Goal: Transaction & Acquisition: Obtain resource

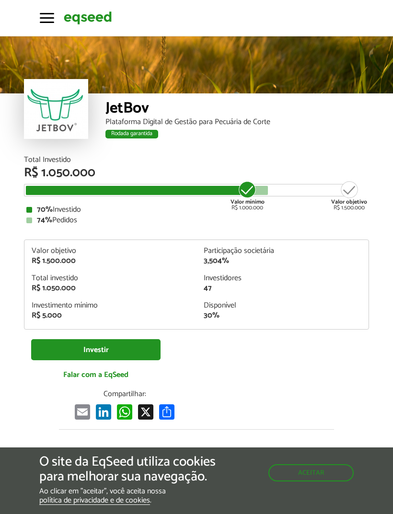
click at [126, 125] on div "Plataforma Digital de Gestão para Pecuária de Corte" at bounding box center [236, 122] width 263 height 8
click at [121, 130] on div "Rodada garantida" at bounding box center [131, 134] width 53 height 9
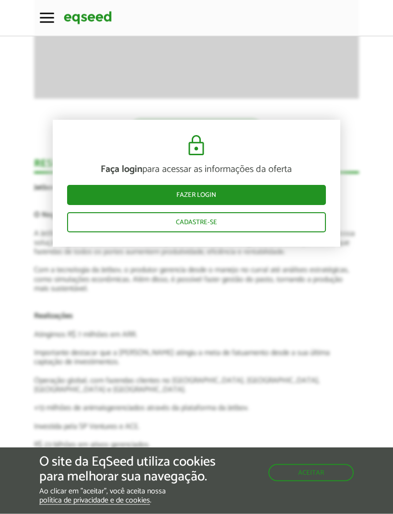
scroll to position [1579, 0]
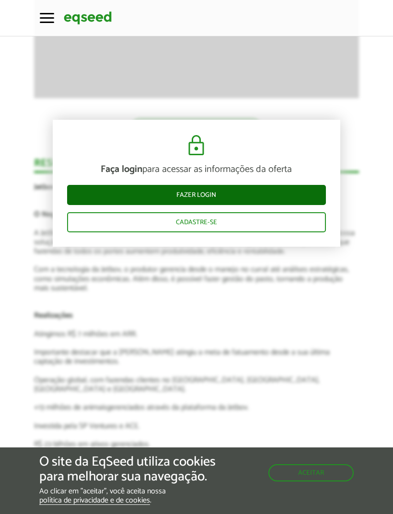
click at [102, 195] on link "Fazer login" at bounding box center [196, 195] width 259 height 20
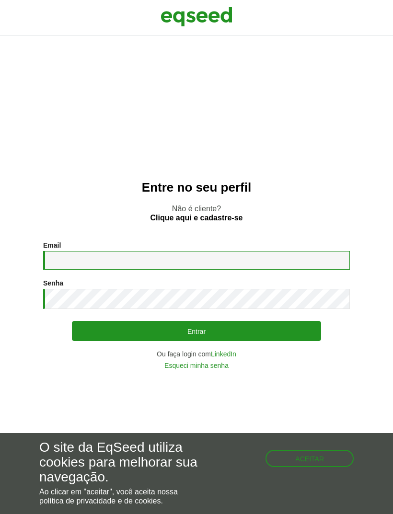
type input "**********"
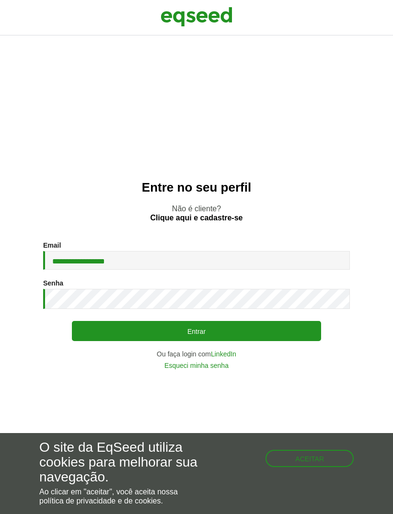
click at [196, 341] on button "Entrar" at bounding box center [196, 331] width 249 height 20
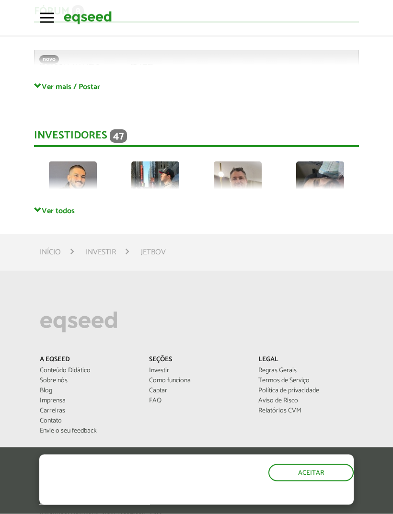
scroll to position [2658, 0]
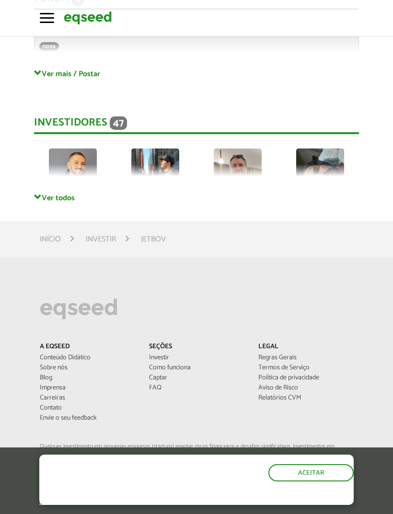
click at [45, 193] on link "Ver todos" at bounding box center [196, 197] width 325 height 9
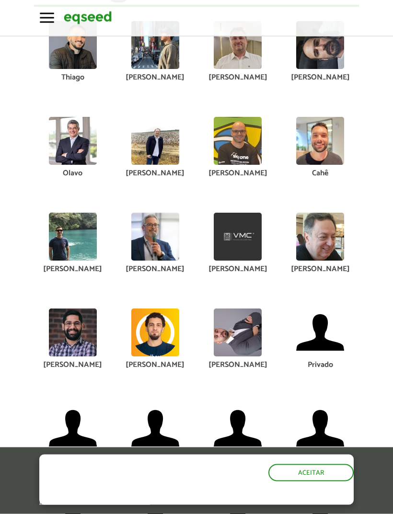
scroll to position [2799, 0]
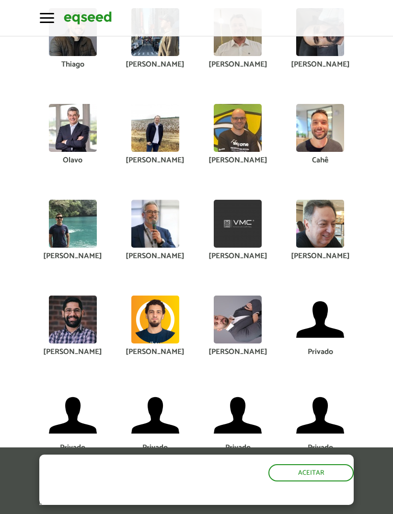
click at [318, 200] on img at bounding box center [320, 224] width 48 height 48
click at [318, 204] on img at bounding box center [320, 224] width 48 height 48
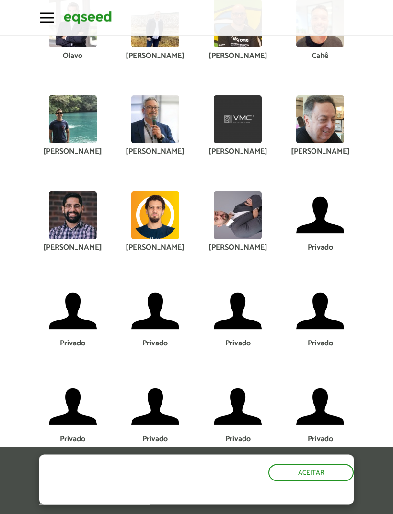
click at [310, 193] on img at bounding box center [320, 216] width 48 height 48
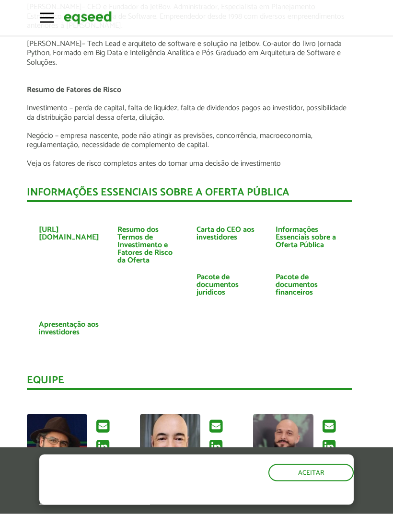
scroll to position [2085, 7]
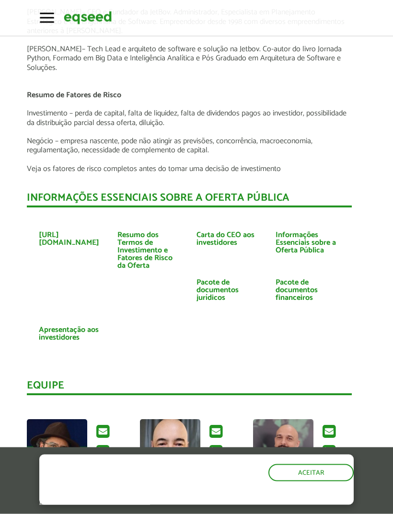
click at [67, 327] on link "Apresentação aos investidores" at bounding box center [71, 334] width 65 height 15
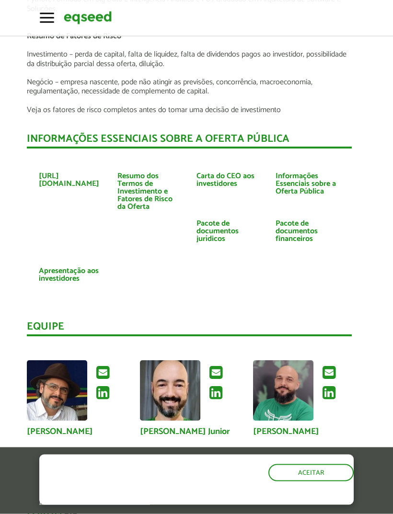
scroll to position [2172, 7]
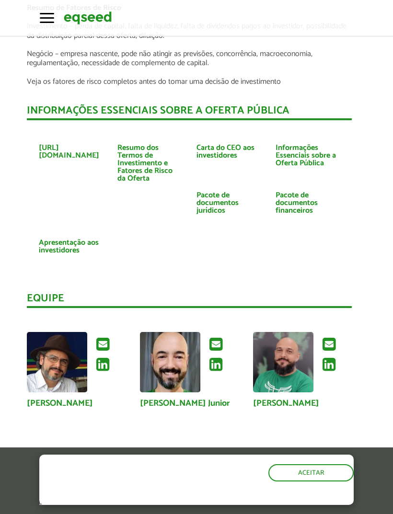
click at [217, 192] on link "Pacote de documentos jurídicos" at bounding box center [228, 203] width 65 height 23
